Goal: Task Accomplishment & Management: Manage account settings

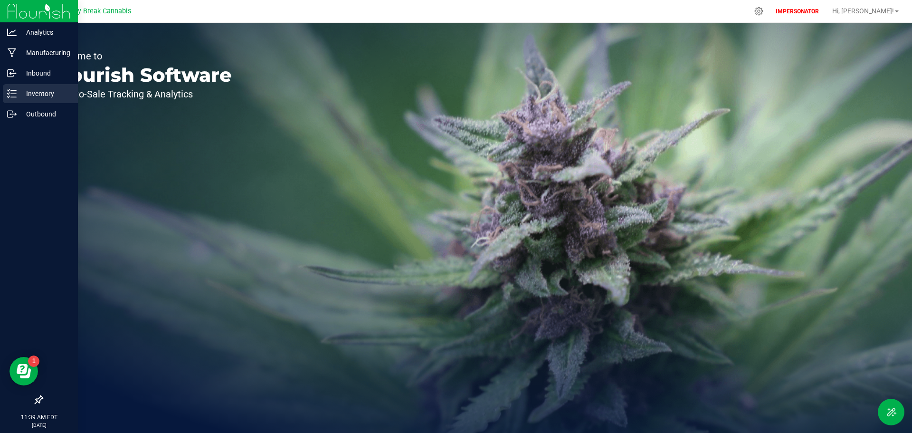
click at [16, 89] on icon at bounding box center [12, 94] width 10 height 10
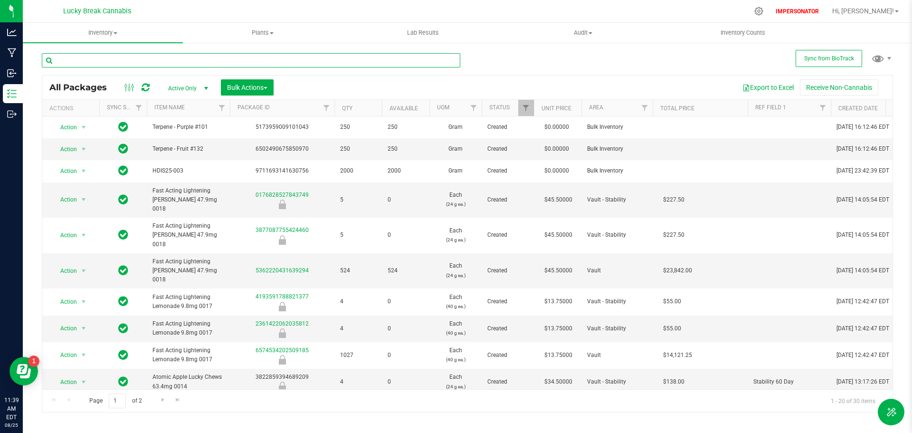
click at [121, 60] on input "text" at bounding box center [251, 60] width 419 height 14
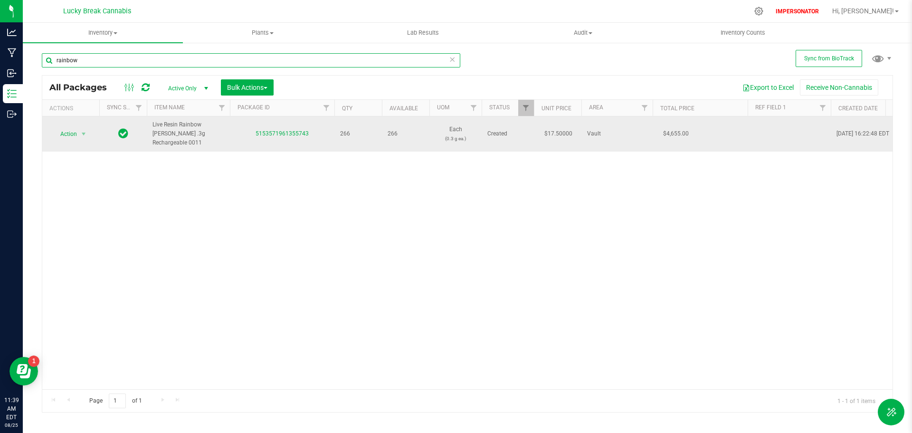
type input "rainbow"
drag, startPoint x: 215, startPoint y: 134, endPoint x: 150, endPoint y: 123, distance: 66.2
click at [150, 123] on td "Live Resin Rainbow [PERSON_NAME] .3g Rechargeable 0011" at bounding box center [188, 133] width 83 height 35
copy span "Live Resin Rainbow [PERSON_NAME] .3g Rechargeable 0011"
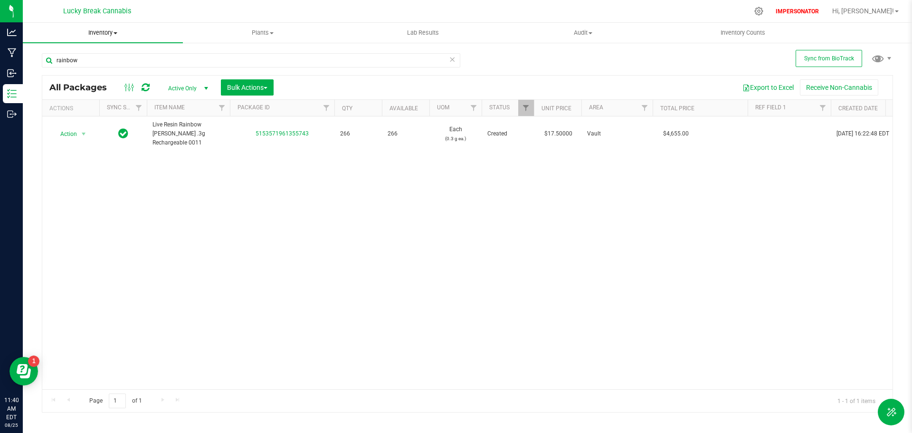
click at [106, 30] on span "Inventory" at bounding box center [103, 33] width 160 height 9
click at [71, 65] on span "All inventory" at bounding box center [55, 69] width 64 height 8
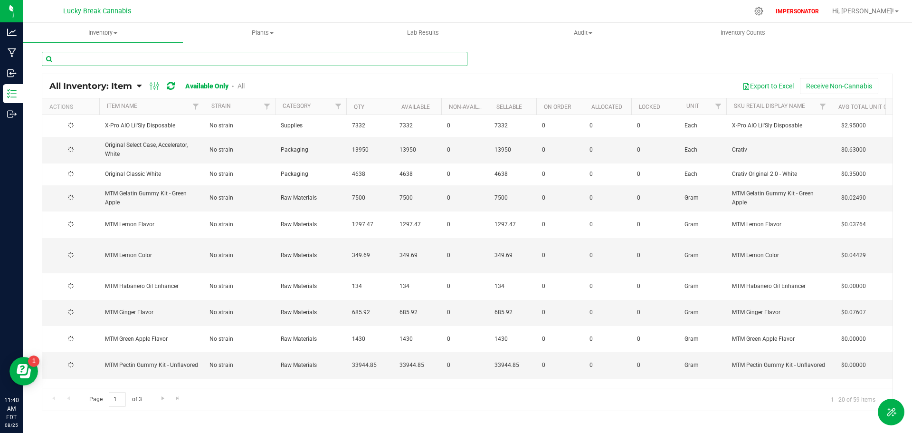
click at [97, 57] on input "text" at bounding box center [255, 59] width 426 height 14
paste input "Live Resin Rainbow [PERSON_NAME] .3g Rechargeable 0011"
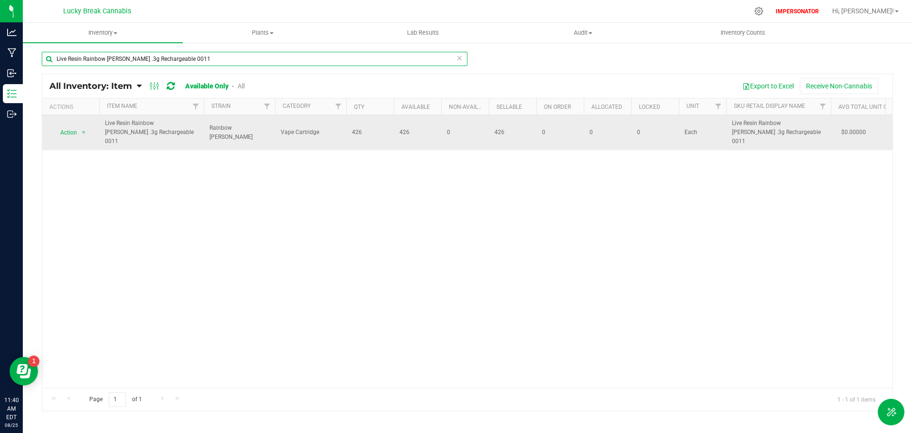
type input "Live Resin Rainbow [PERSON_NAME] .3g Rechargeable 0011"
click at [128, 129] on span "Live Resin Rainbow [PERSON_NAME] .3g Rechargeable 0011" at bounding box center [151, 133] width 93 height 28
click at [76, 129] on span "Action" at bounding box center [65, 132] width 26 height 13
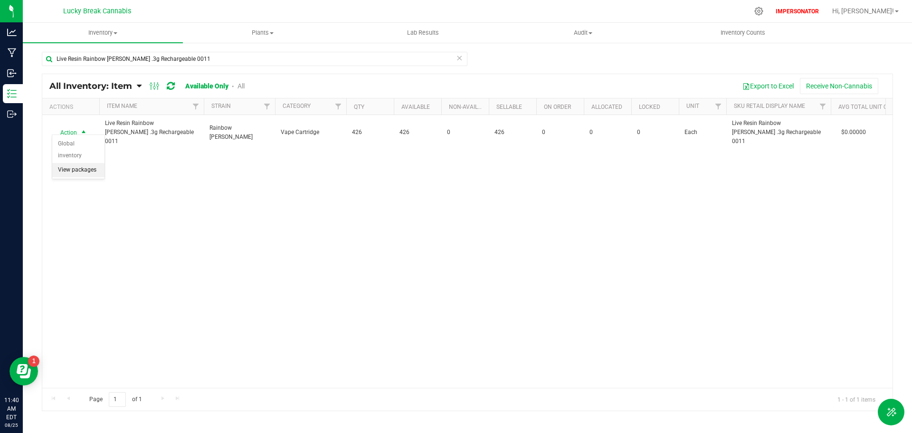
click at [76, 163] on li "View packages" at bounding box center [78, 170] width 52 height 14
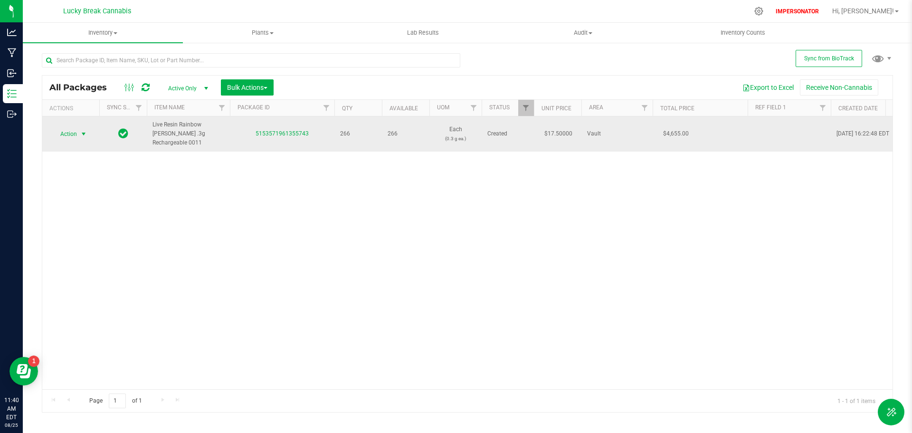
click at [64, 129] on span "Action" at bounding box center [65, 133] width 26 height 13
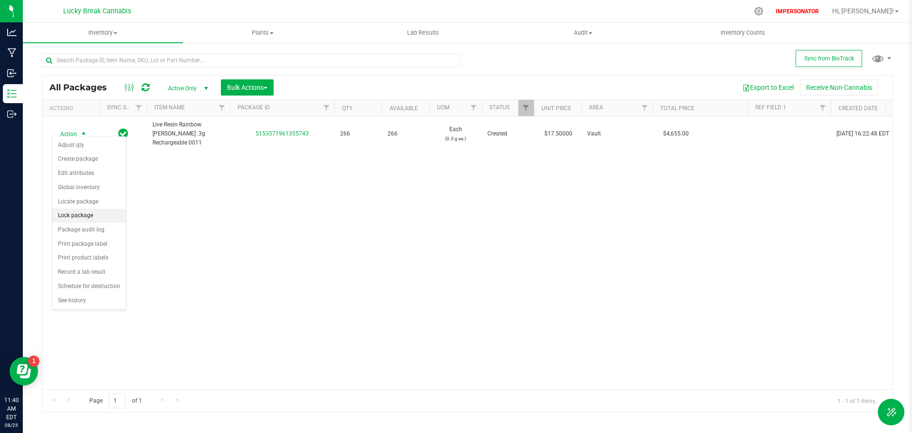
click at [101, 216] on li "Lock package" at bounding box center [89, 216] width 74 height 14
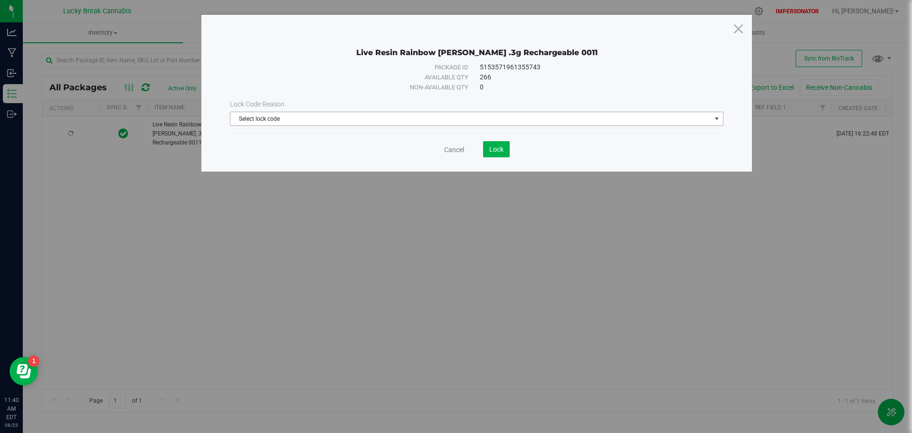
click at [411, 115] on span "Select lock code" at bounding box center [470, 118] width 481 height 13
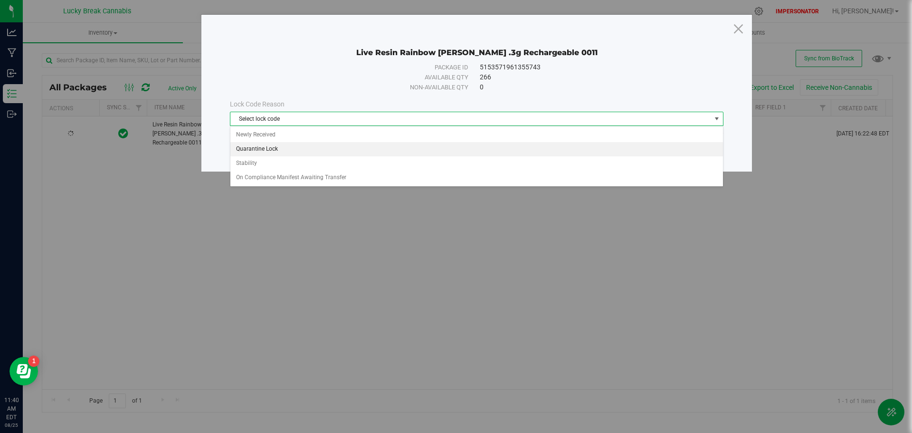
click at [268, 150] on li "Quarantine Lock" at bounding box center [476, 149] width 493 height 14
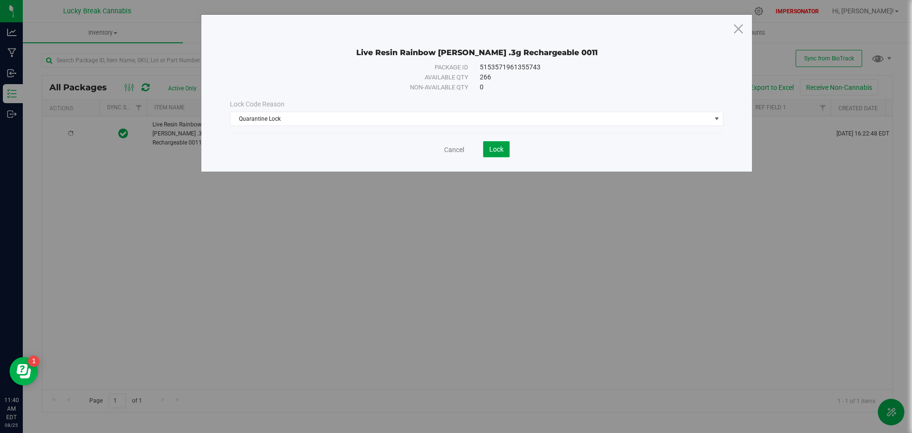
click at [499, 146] on span "Lock" at bounding box center [496, 149] width 14 height 8
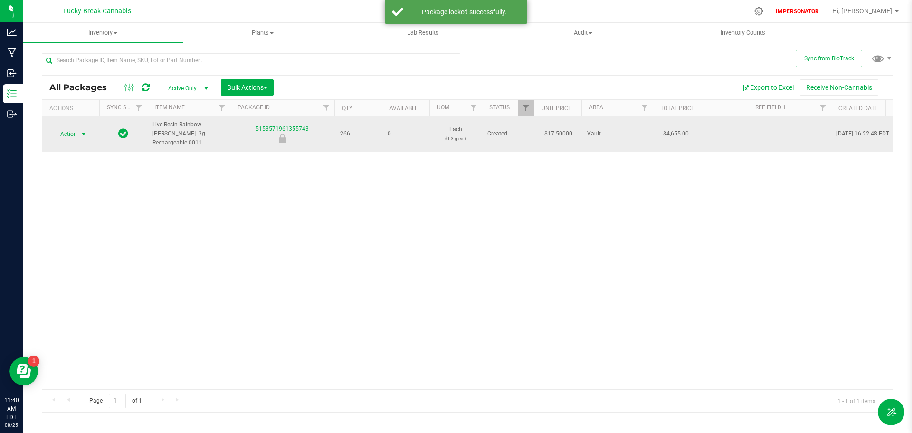
click at [68, 129] on span "Action" at bounding box center [65, 133] width 26 height 13
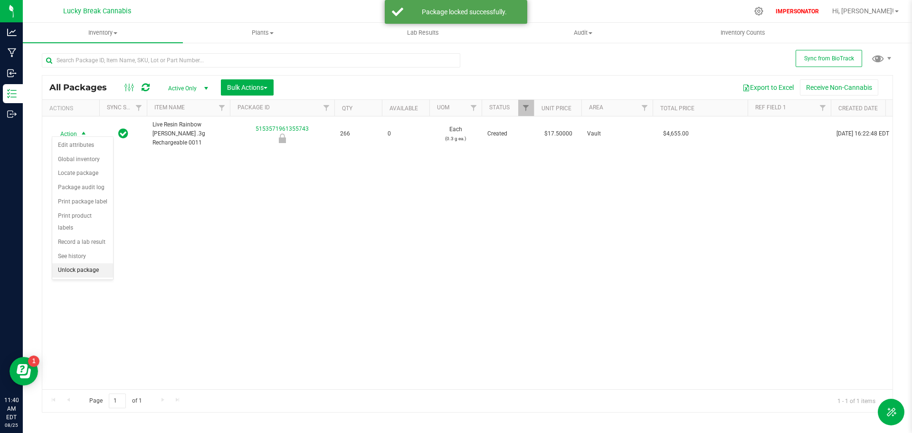
click at [79, 263] on li "Unlock package" at bounding box center [82, 270] width 61 height 14
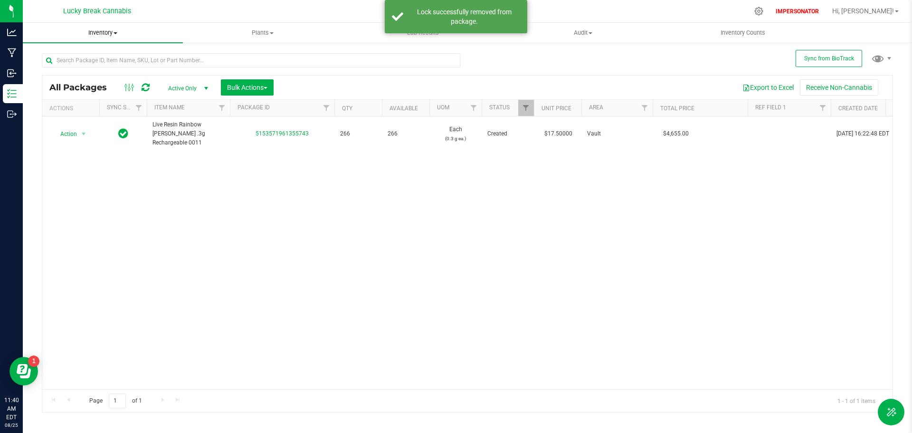
click at [98, 31] on span "Inventory" at bounding box center [103, 33] width 160 height 9
click at [62, 73] on span "All inventory" at bounding box center [55, 69] width 64 height 8
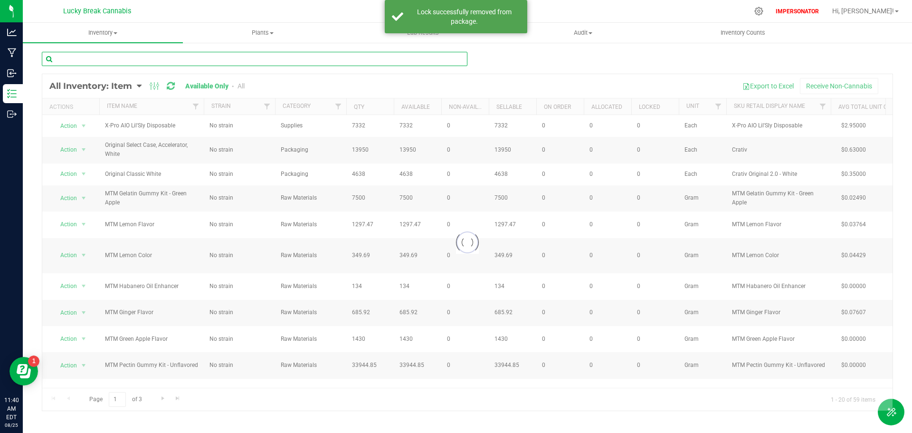
click at [160, 59] on input "text" at bounding box center [255, 59] width 426 height 14
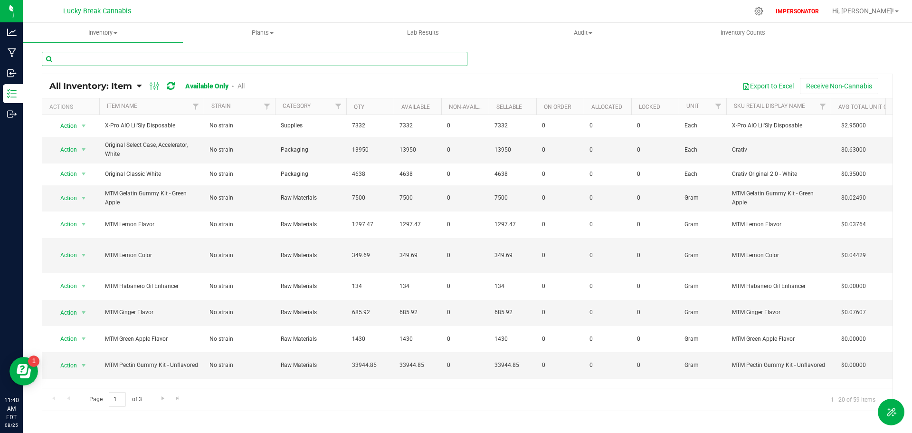
paste input "Live Resin Rainbow [PERSON_NAME] .3g Rechargeable 0011"
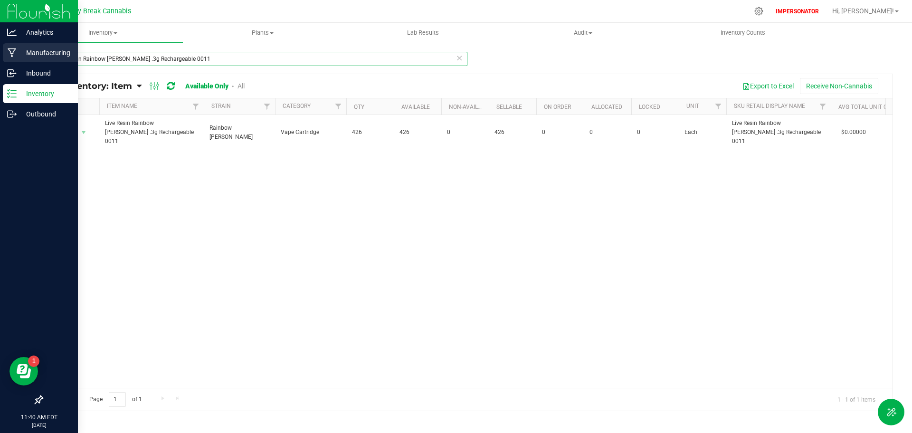
type input "Live Resin Rainbow [PERSON_NAME] .3g Rechargeable 0011"
click at [20, 52] on p "Manufacturing" at bounding box center [45, 52] width 57 height 11
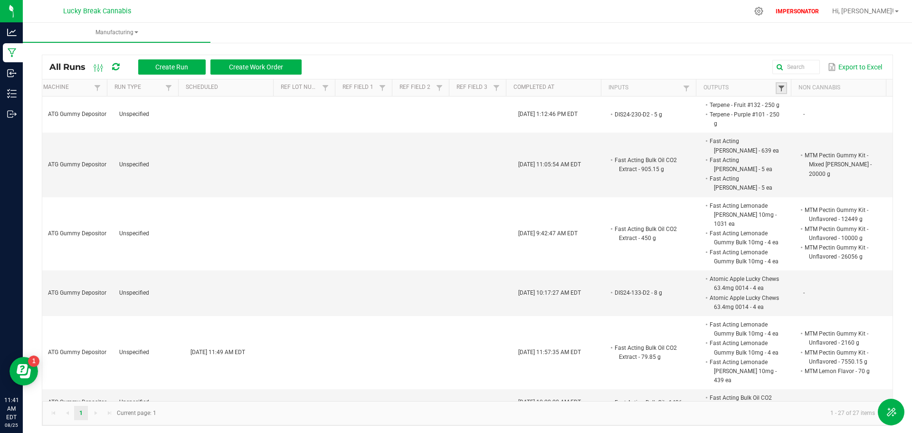
click at [778, 85] on span at bounding box center [782, 89] width 8 height 8
click at [799, 107] on input "text" at bounding box center [824, 107] width 98 height 14
paste input "Live Resin Rainbow [PERSON_NAME] .3g Rechargeable 0011"
type input "Live Resin Rainbow [PERSON_NAME] .3g Rechargeable 0011"
click at [845, 136] on button "Filter" at bounding box center [849, 132] width 48 height 21
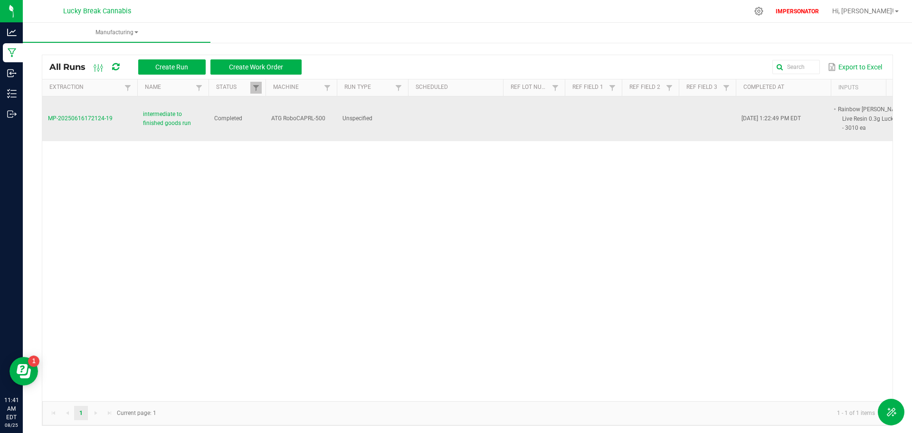
click at [147, 117] on span "intermediate to finished goods run" at bounding box center [173, 119] width 60 height 18
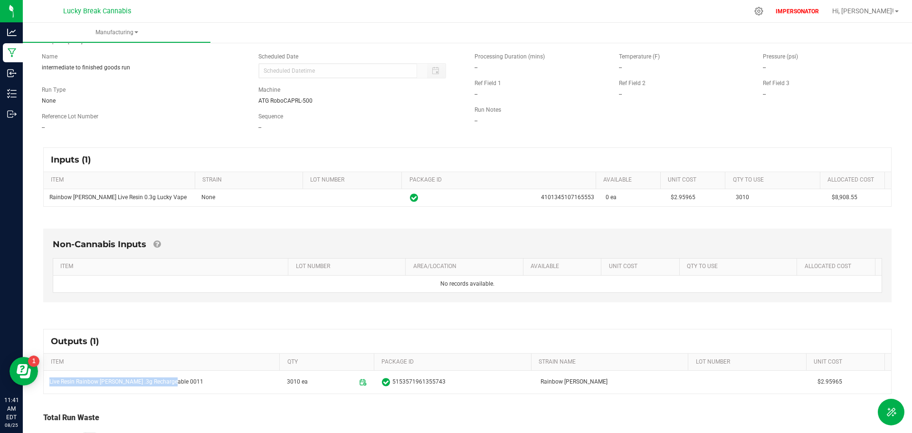
drag, startPoint x: 168, startPoint y: 381, endPoint x: 42, endPoint y: 391, distance: 125.9
click at [42, 391] on div "Outputs (1) ITEM QTY PACKAGE ID STRAIN NAME LOT NUMBER Unit Cost Live Resin Rai…" at bounding box center [468, 361] width 866 height 82
click at [176, 370] on th "ITEM" at bounding box center [162, 361] width 236 height 17
drag, startPoint x: 177, startPoint y: 382, endPoint x: 39, endPoint y: 385, distance: 138.3
click at [39, 385] on div "Outputs (1) ITEM QTY PACKAGE ID STRAIN NAME LOT NUMBER Unit Cost Live Resin Rai…" at bounding box center [468, 361] width 866 height 82
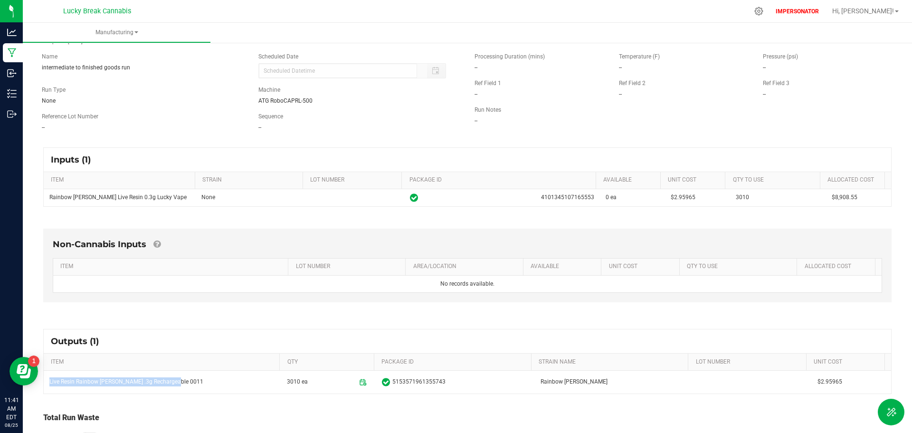
copy table "Live Resin Rainbow [PERSON_NAME] .3g Rechargeable 0011"
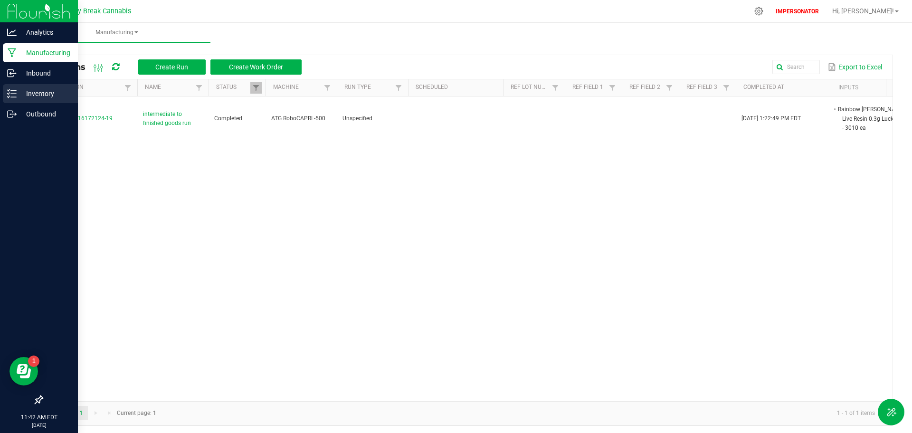
click at [12, 88] on div "Inventory" at bounding box center [40, 93] width 75 height 19
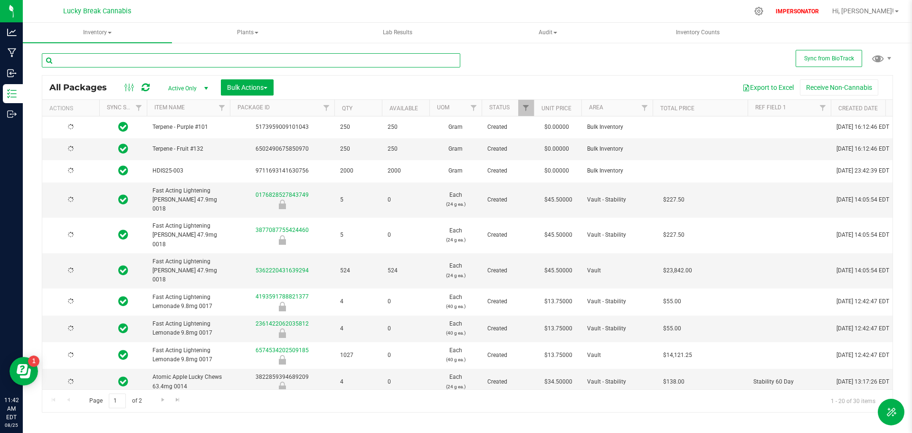
click at [121, 61] on input "text" at bounding box center [251, 60] width 419 height 14
paste input "Live Resin Rainbow [PERSON_NAME] .3g Rechargeable 0011"
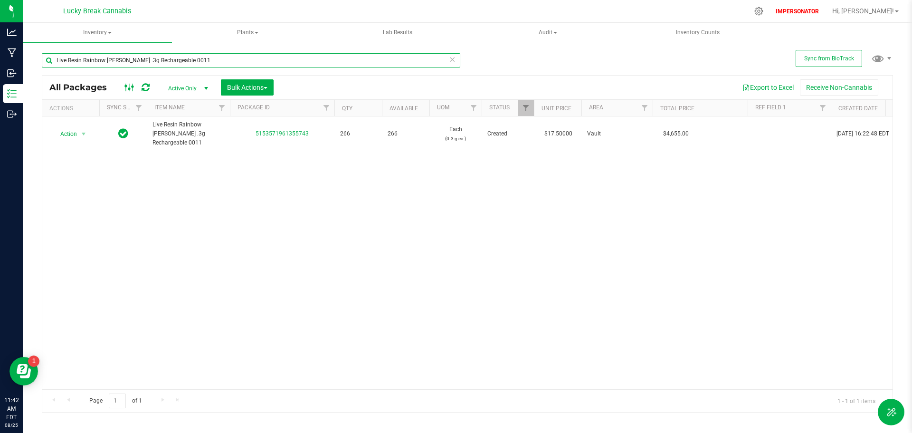
type input "Live Resin Rainbow [PERSON_NAME] .3g Rechargeable 0011"
click at [133, 90] on icon at bounding box center [129, 87] width 10 height 11
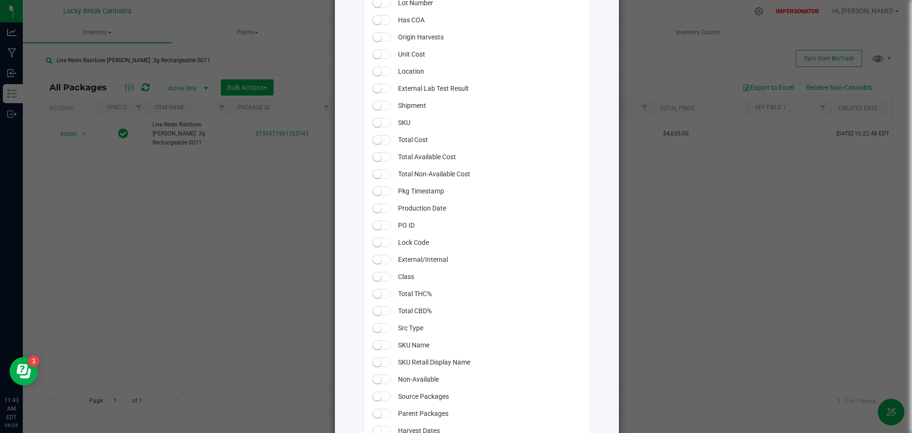
scroll to position [428, 0]
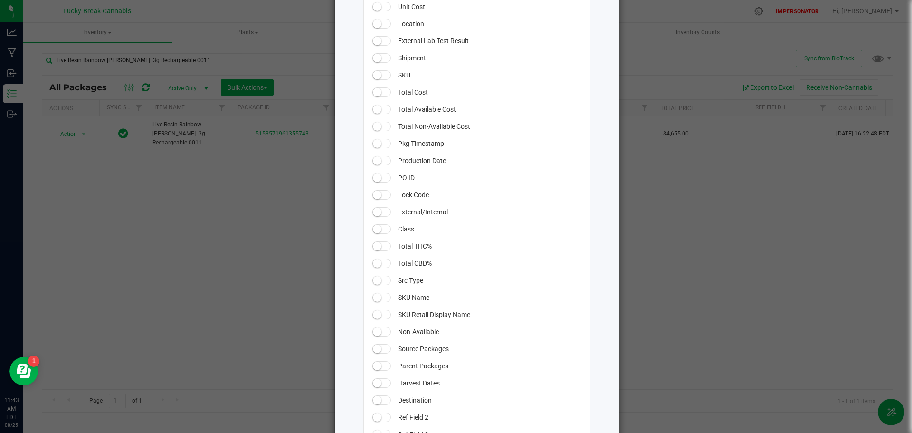
click at [375, 330] on small at bounding box center [377, 331] width 9 height 9
click at [661, 320] on ngb-modal-window "All Packages Grid Settings Drag columns to rearrange their order in the grid. U…" at bounding box center [459, 216] width 919 height 433
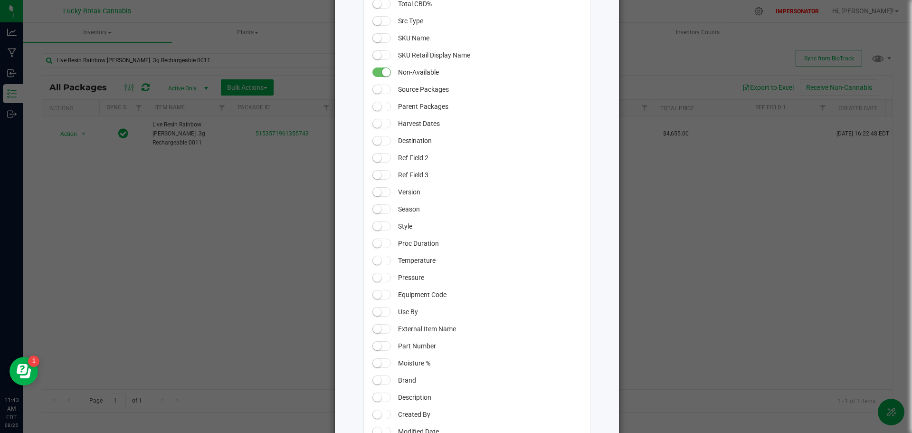
scroll to position [772, 0]
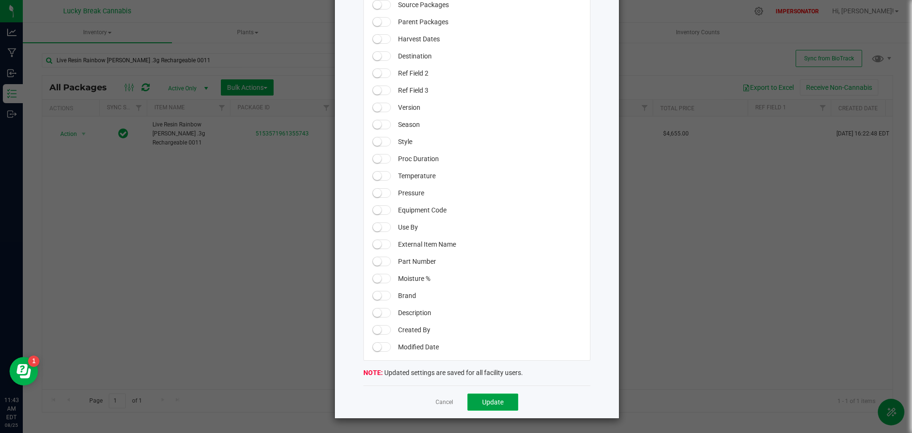
click at [501, 400] on button "Update" at bounding box center [492, 401] width 51 height 17
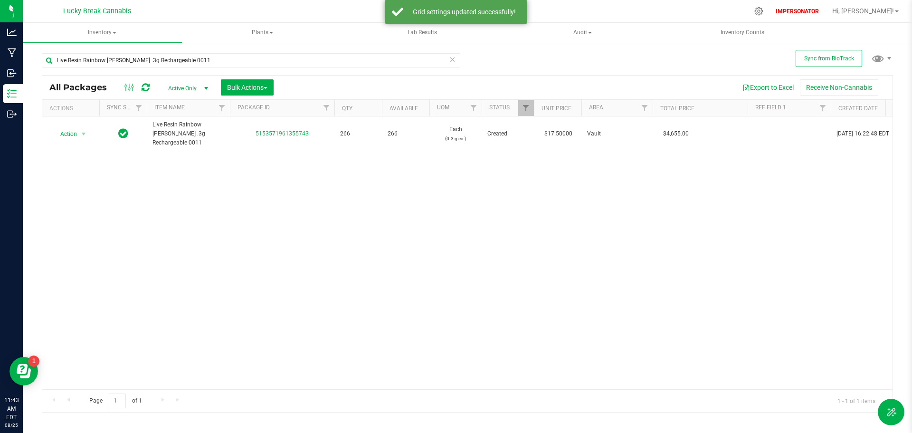
scroll to position [0, 2]
